Goal: Task Accomplishment & Management: Complete application form

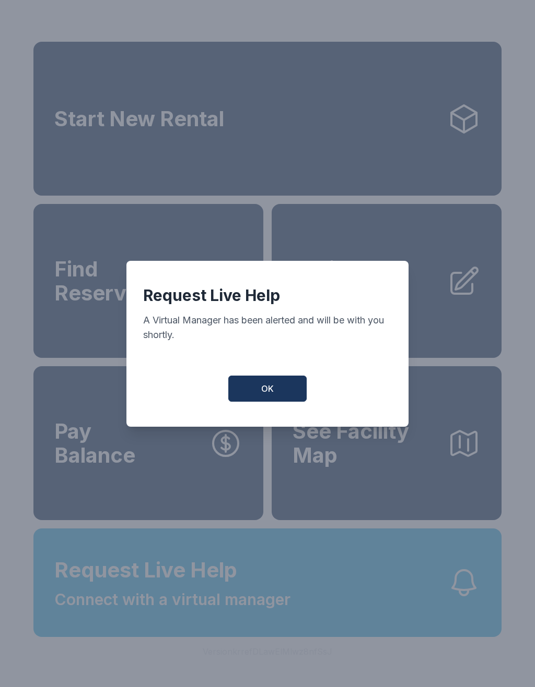
click at [244, 402] on button "OK" at bounding box center [267, 389] width 78 height 26
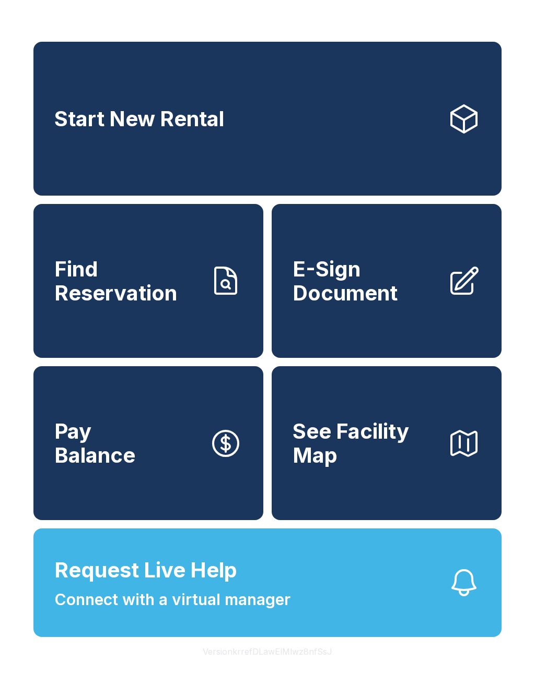
click at [79, 121] on span "Start New Rental" at bounding box center [139, 119] width 170 height 24
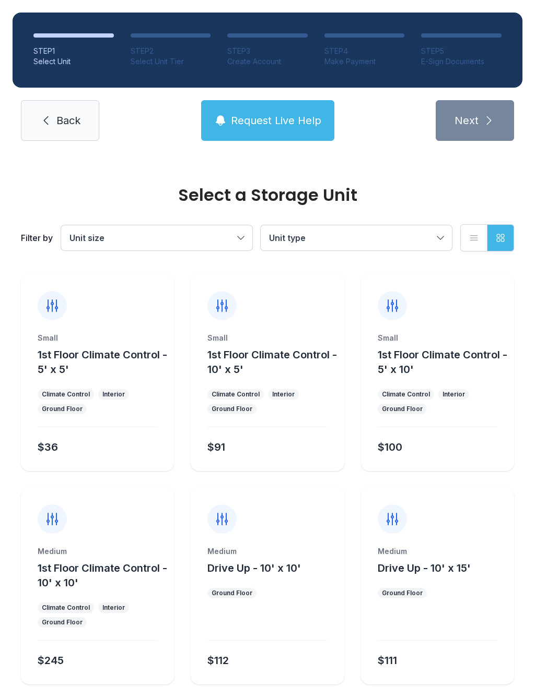
click at [84, 233] on span "Unit size" at bounding box center [86, 238] width 35 height 10
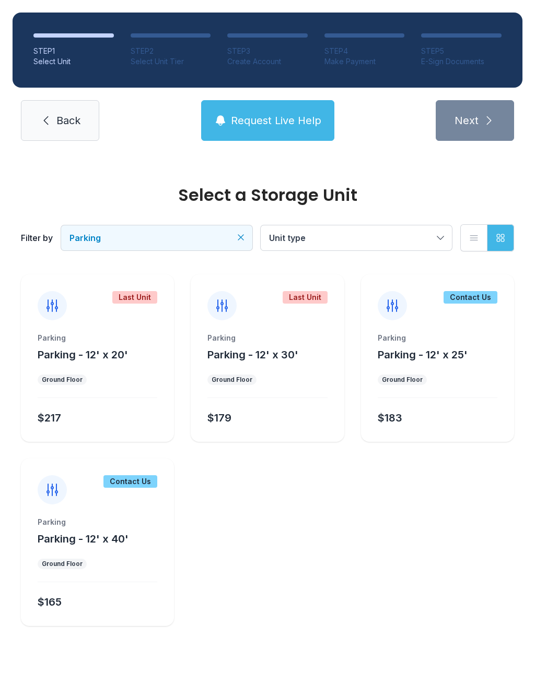
click at [274, 232] on span "Unit type" at bounding box center [351, 238] width 164 height 13
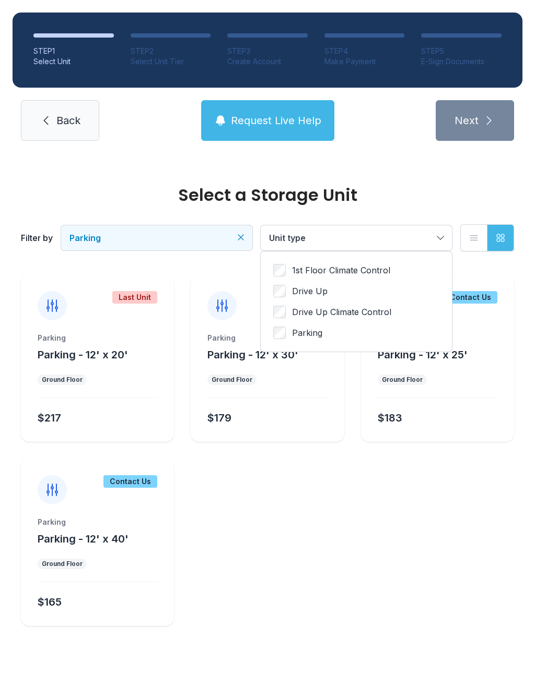
click at [144, 235] on span "Parking" at bounding box center [151, 238] width 164 height 13
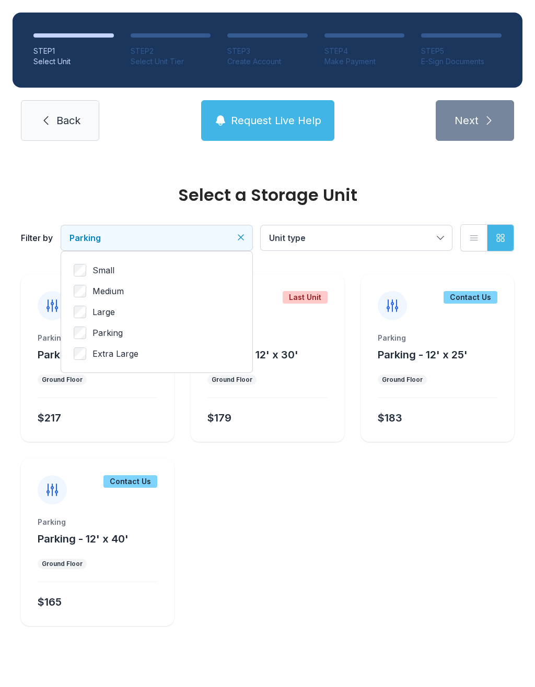
click at [284, 238] on span "Unit type" at bounding box center [287, 238] width 37 height 10
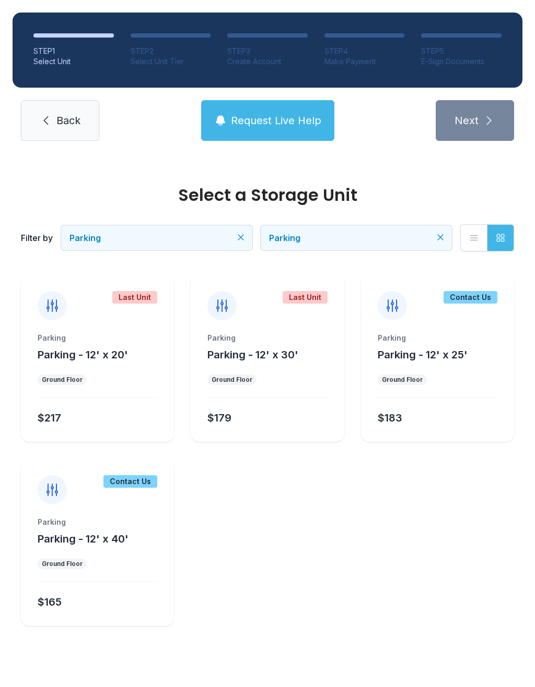
click at [194, 238] on span "Parking" at bounding box center [151, 238] width 164 height 13
click at [106, 314] on span "Large" at bounding box center [103, 312] width 22 height 13
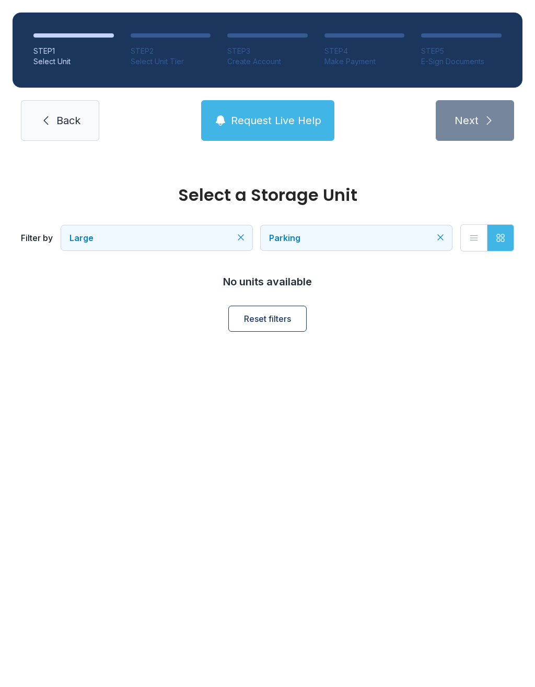
click at [130, 241] on span "Large" at bounding box center [151, 238] width 164 height 13
click at [348, 250] on button "Parking" at bounding box center [355, 237] width 191 height 25
click at [431, 250] on button "Parking" at bounding box center [355, 237] width 191 height 25
click at [440, 246] on button "Parking" at bounding box center [355, 237] width 191 height 25
click at [432, 235] on span "Parking" at bounding box center [351, 238] width 164 height 13
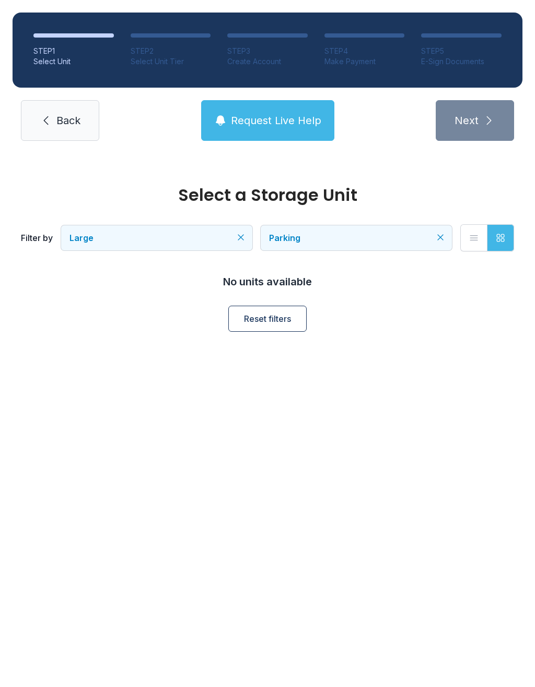
click at [431, 232] on span "Parking" at bounding box center [351, 238] width 164 height 13
click at [299, 337] on span "Parking" at bounding box center [307, 333] width 30 height 13
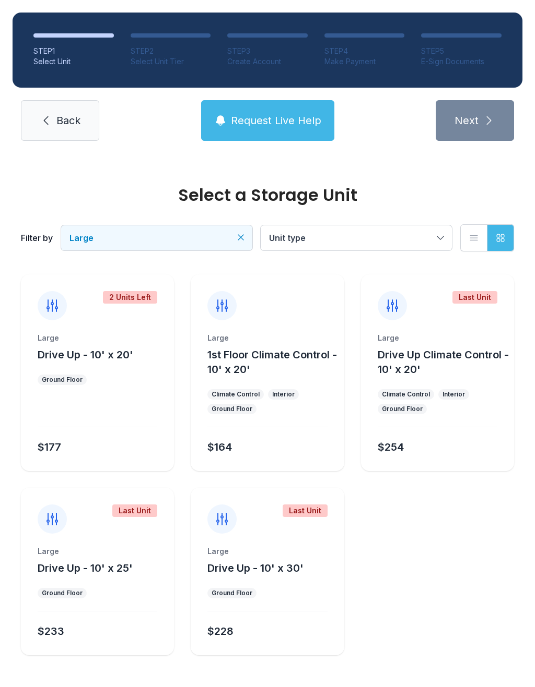
click at [175, 235] on span "Large" at bounding box center [151, 238] width 164 height 13
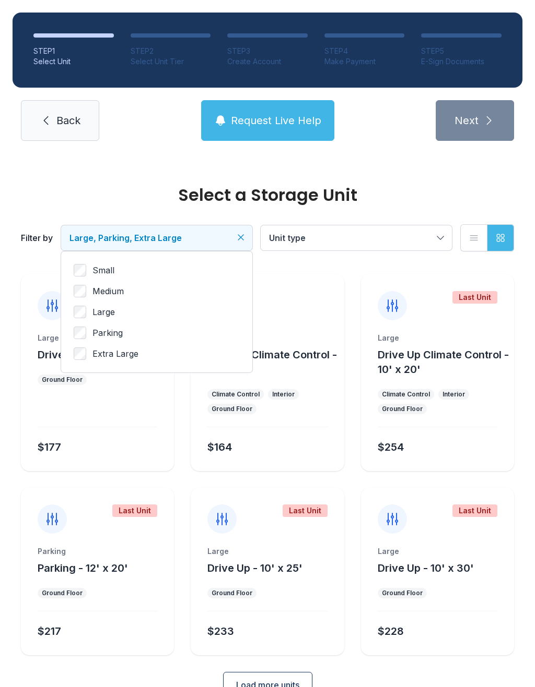
click at [91, 349] on label "Extra Large" at bounding box center [157, 354] width 166 height 13
click at [89, 347] on ul "Small Medium Large Parking Extra Large" at bounding box center [157, 312] width 166 height 96
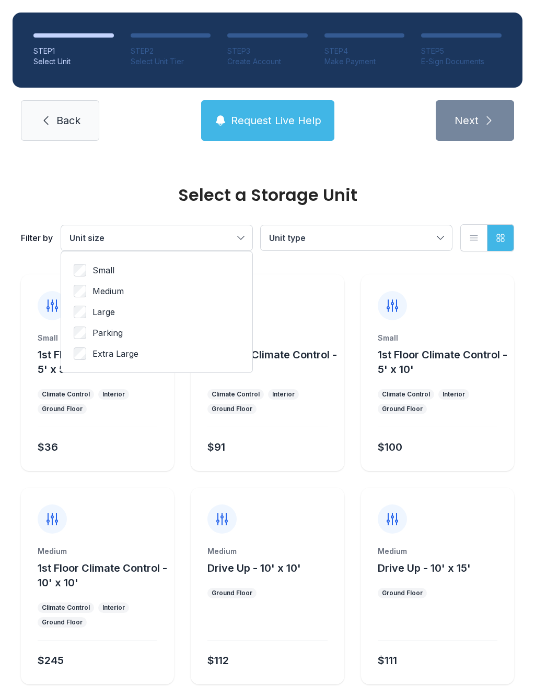
click at [197, 239] on span "Unit size" at bounding box center [151, 238] width 164 height 13
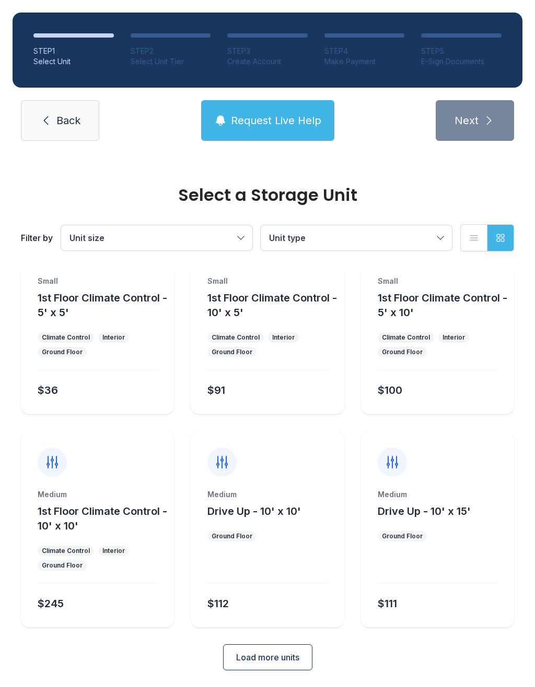
scroll to position [56, 0]
click at [268, 671] on button "Load more units" at bounding box center [267, 658] width 89 height 26
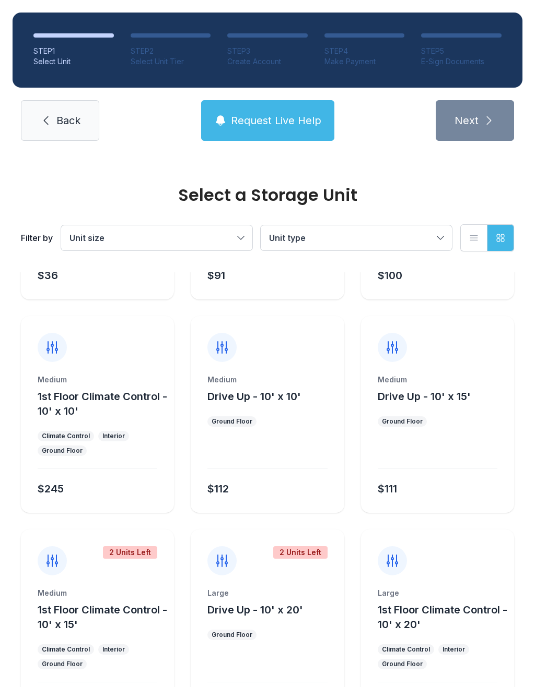
scroll to position [170, 0]
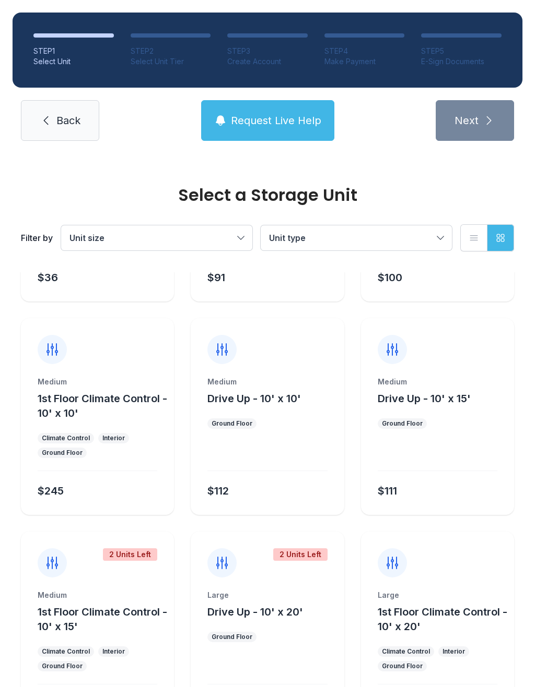
click at [398, 454] on div at bounding box center [437, 457] width 120 height 30
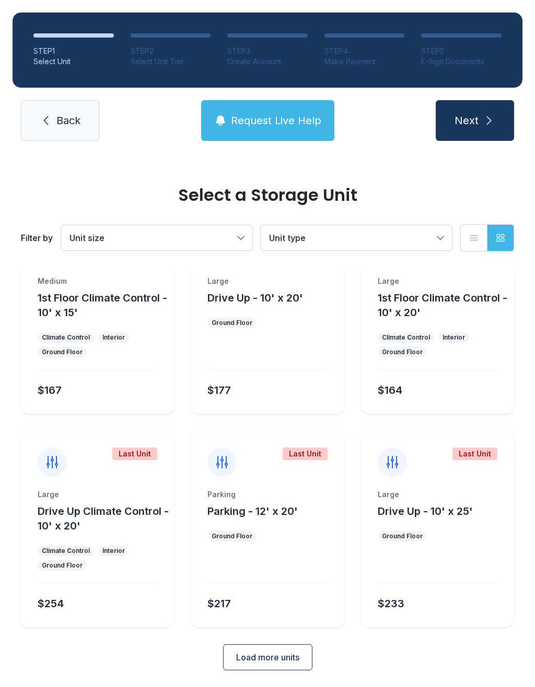
scroll to position [483, 0]
click at [230, 658] on button "Load more units" at bounding box center [267, 658] width 89 height 26
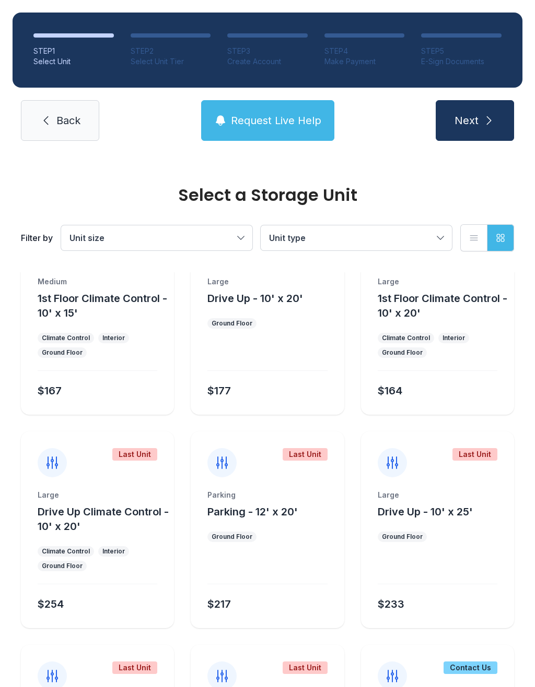
click at [244, 124] on span "Request Live Help" at bounding box center [276, 120] width 90 height 15
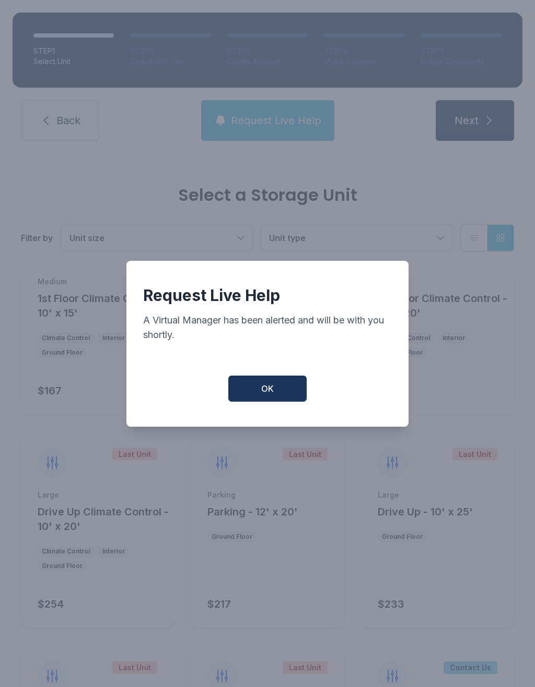
click at [256, 402] on button "OK" at bounding box center [267, 389] width 78 height 26
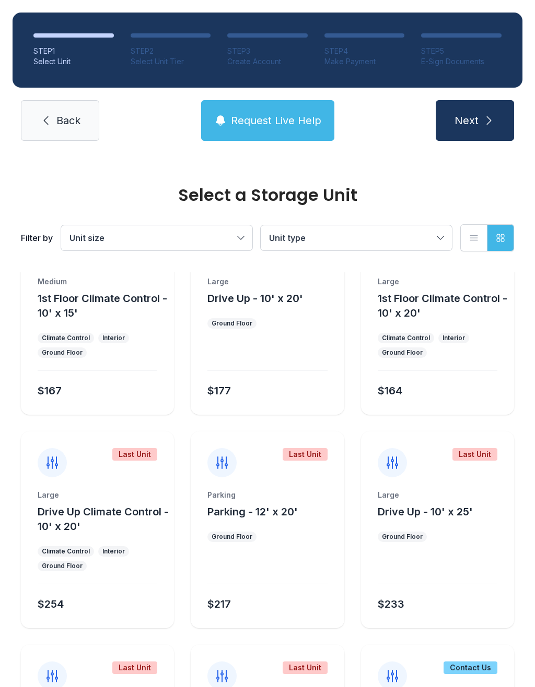
click at [48, 126] on icon at bounding box center [46, 120] width 13 height 13
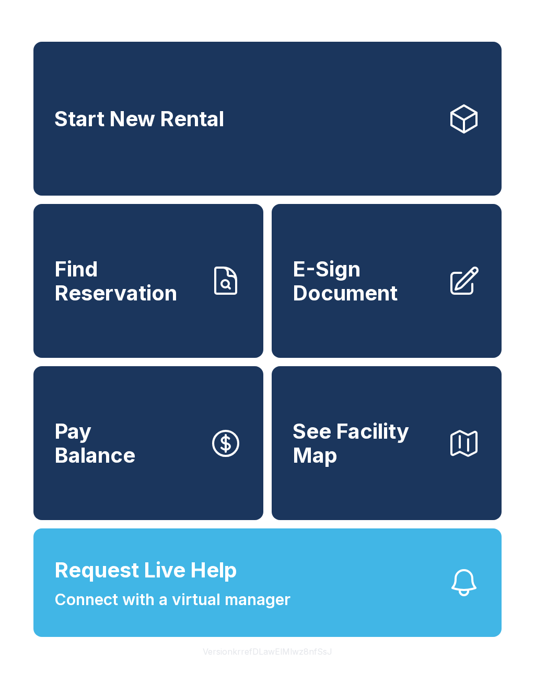
click at [369, 298] on span "E-Sign Document" at bounding box center [365, 281] width 146 height 48
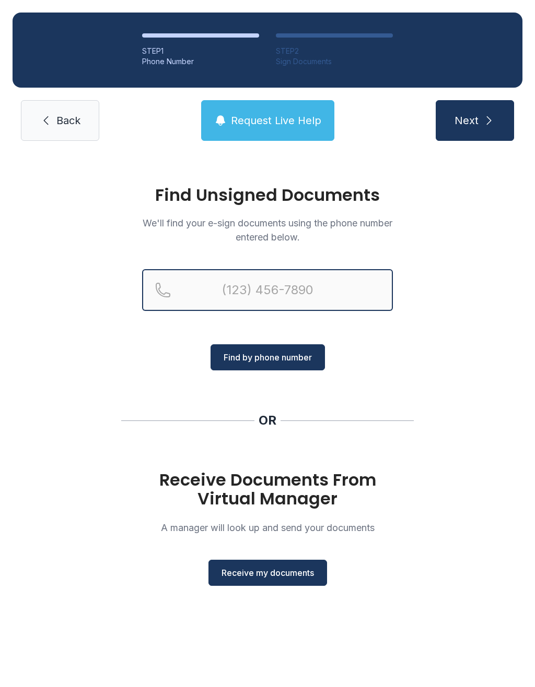
click at [325, 300] on input "Reservation phone number" at bounding box center [267, 290] width 251 height 42
type input "[PHONE_NUMBER]"
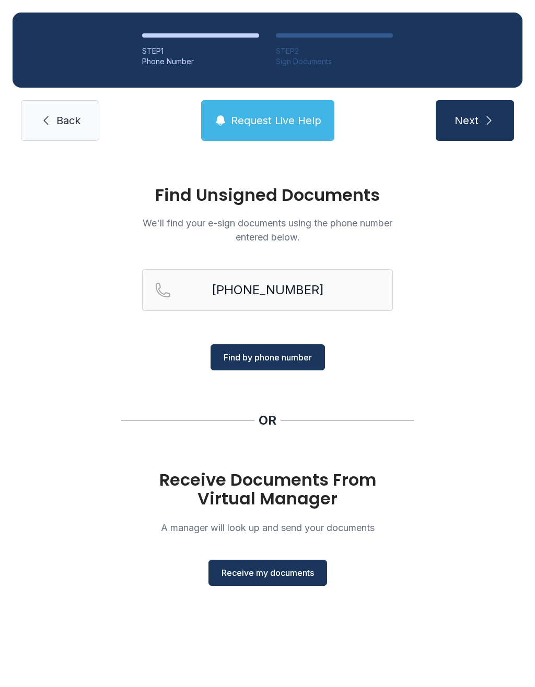
click at [298, 363] on span "Find by phone number" at bounding box center [267, 357] width 88 height 13
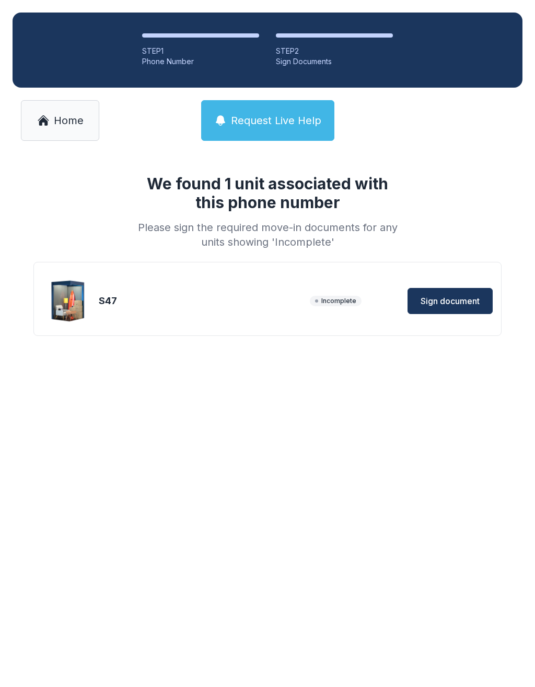
click at [461, 301] on span "Sign document" at bounding box center [449, 301] width 59 height 13
click at [71, 118] on span "Home" at bounding box center [69, 120] width 30 height 15
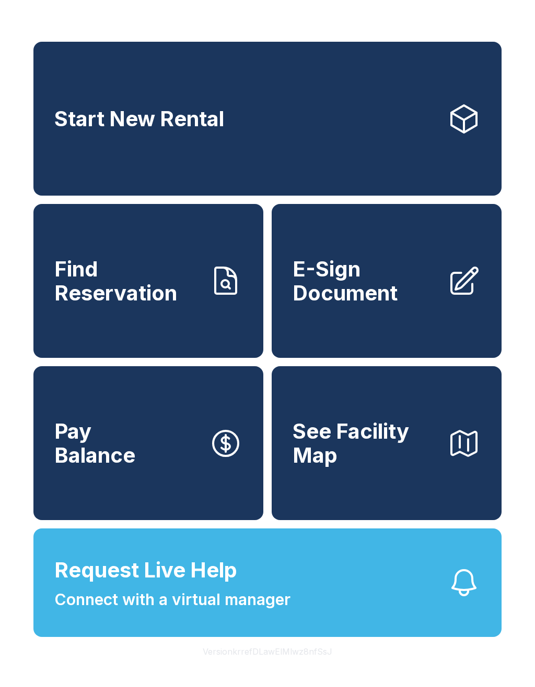
click at [321, 305] on span "E-Sign Document" at bounding box center [365, 281] width 146 height 48
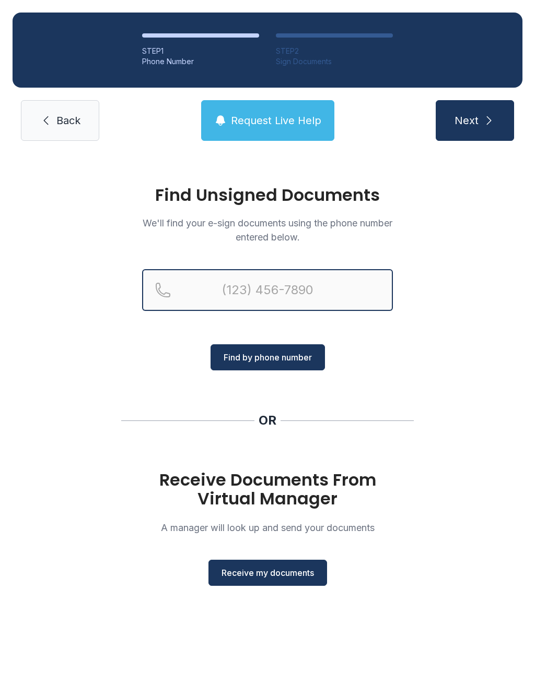
click at [229, 292] on input "Reservation phone number" at bounding box center [267, 290] width 251 height 42
type input "("
click at [474, 121] on button "Next" at bounding box center [474, 120] width 78 height 41
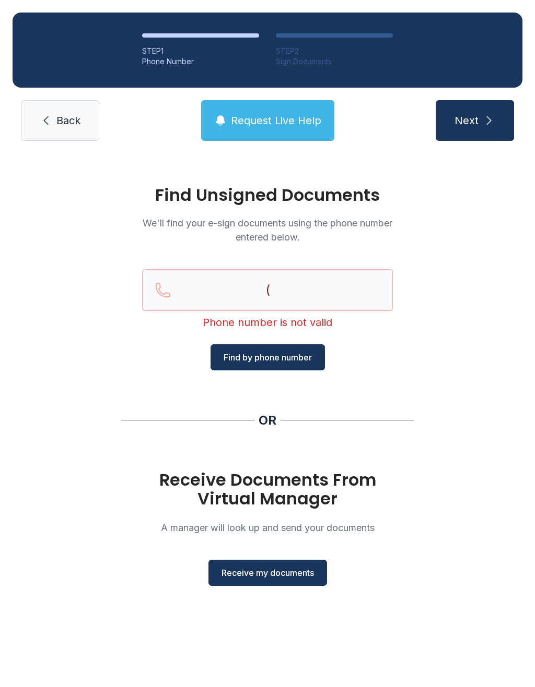
click at [302, 565] on button "Receive my documents" at bounding box center [267, 573] width 118 height 26
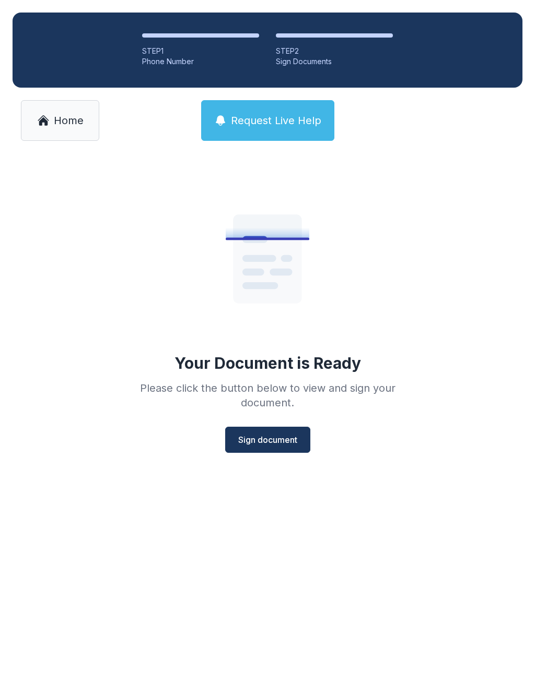
click at [291, 437] on span "Sign document" at bounding box center [267, 440] width 59 height 13
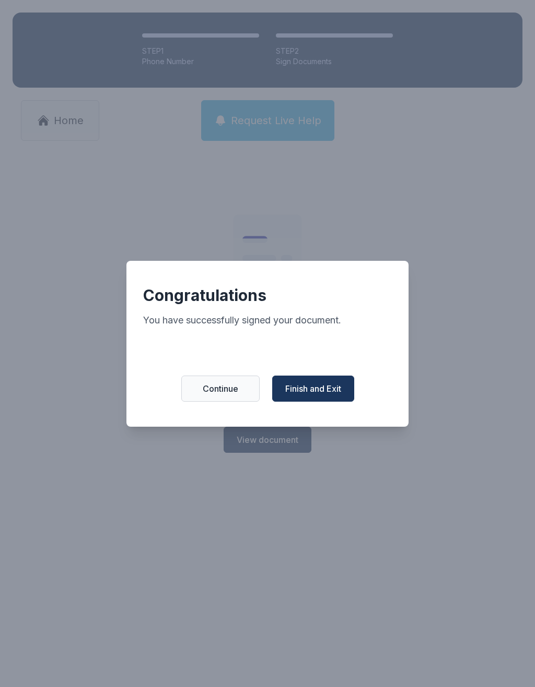
click at [317, 393] on span "Finish and Exit" at bounding box center [313, 389] width 56 height 13
